Goal: Information Seeking & Learning: Check status

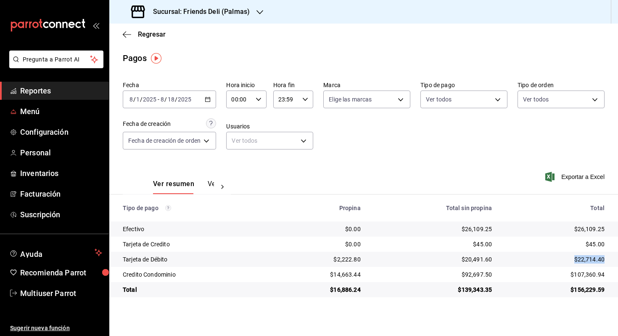
click at [40, 114] on span "Menú" at bounding box center [61, 111] width 82 height 11
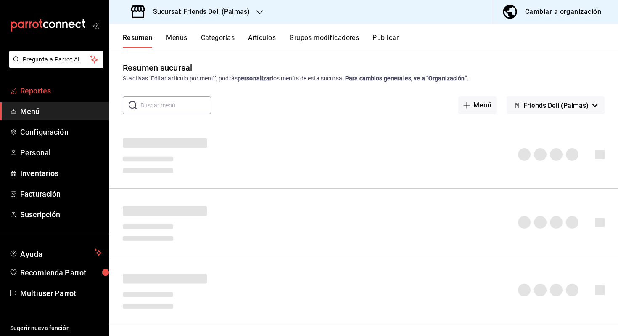
click at [51, 97] on link "Reportes" at bounding box center [54, 91] width 109 height 18
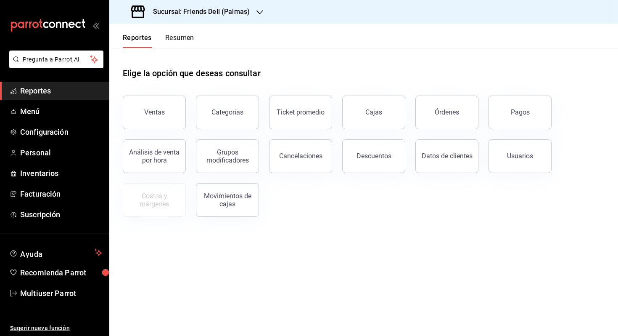
click at [179, 42] on button "Resumen" at bounding box center [179, 41] width 29 height 14
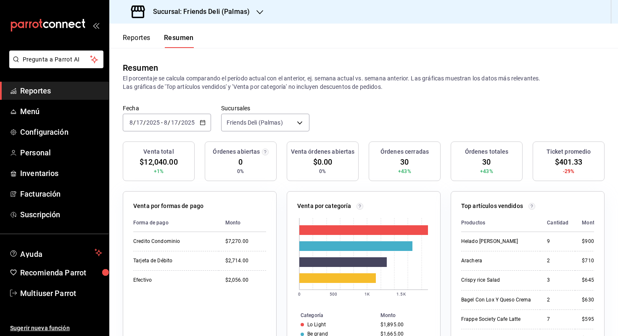
click at [201, 119] on icon "button" at bounding box center [203, 122] width 6 height 6
click at [156, 198] on li "Mes actual" at bounding box center [162, 204] width 79 height 19
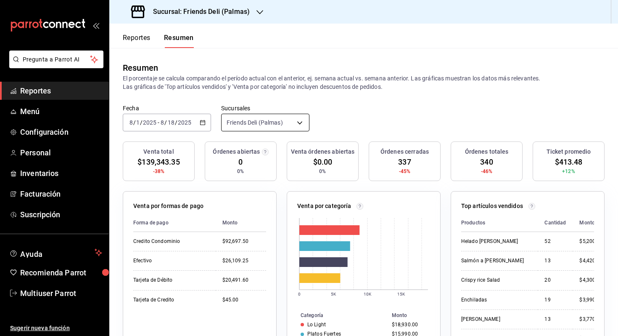
click at [276, 122] on body "Pregunta a Parrot AI Reportes Menú Configuración Personal Inventarios Facturaci…" at bounding box center [309, 168] width 618 height 336
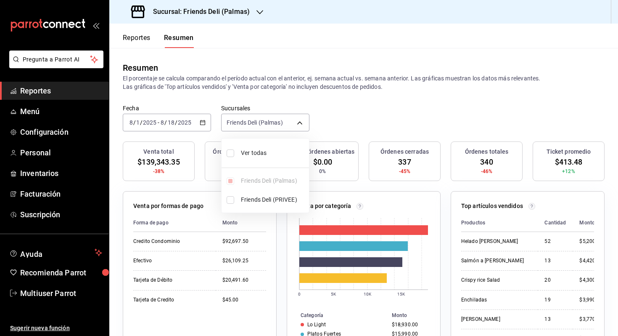
click at [254, 151] on span "Ver todas" at bounding box center [273, 152] width 65 height 9
type input "[object Object],[object Object]"
checkbox input "true"
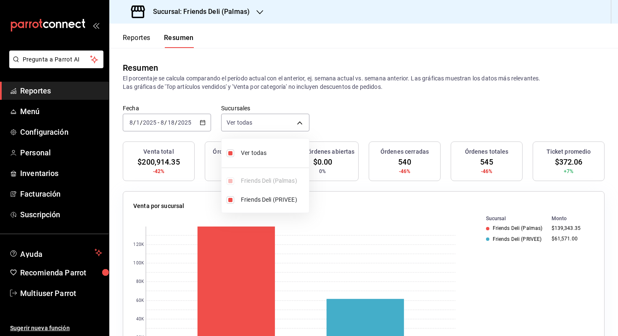
click at [341, 126] on div at bounding box center [309, 168] width 618 height 336
click at [260, 8] on div at bounding box center [260, 12] width 7 height 9
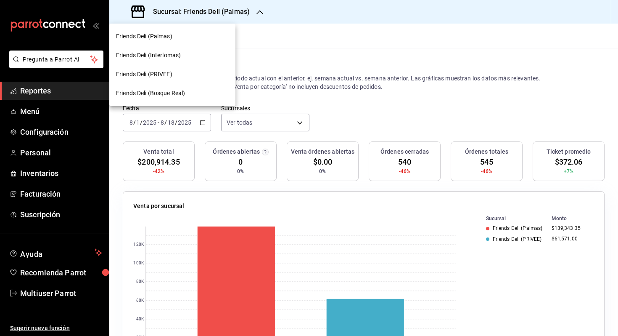
click at [181, 77] on div "Friends Deli (PRIVEE)" at bounding box center [172, 74] width 113 height 9
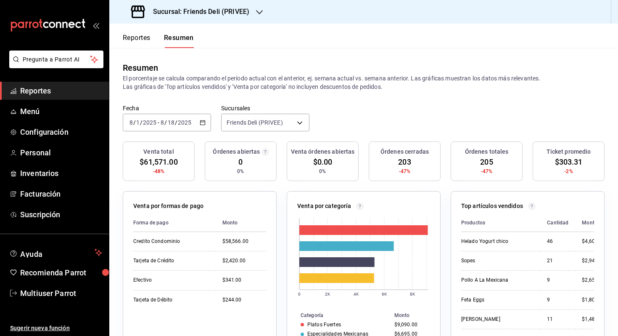
click at [191, 120] on div "[DATE] [DATE]" at bounding box center [175, 122] width 33 height 7
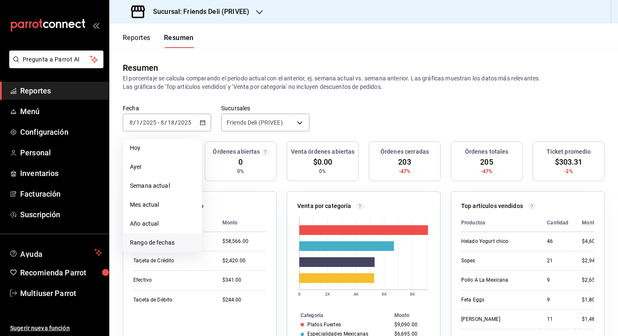
click at [162, 239] on span "Rango de fechas" at bounding box center [162, 242] width 65 height 9
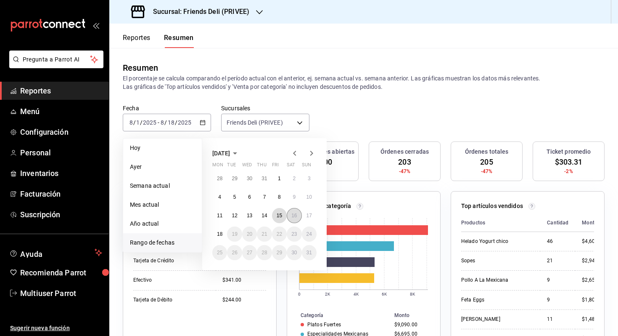
drag, startPoint x: 284, startPoint y: 216, endPoint x: 293, endPoint y: 220, distance: 9.2
click at [293, 220] on div "28 29 30 31 1 2 3 4 5 6 7 8 9 10 11 12 13 14 15 16 17 18 19 20 21 22 23 24 25 2…" at bounding box center [264, 215] width 104 height 89
click at [281, 217] on abbr "15" at bounding box center [279, 215] width 5 height 6
click at [310, 217] on abbr "17" at bounding box center [309, 215] width 5 height 6
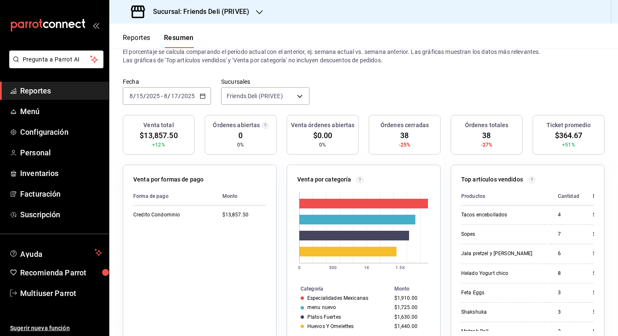
scroll to position [37, 0]
